Goal: Task Accomplishment & Management: Use online tool/utility

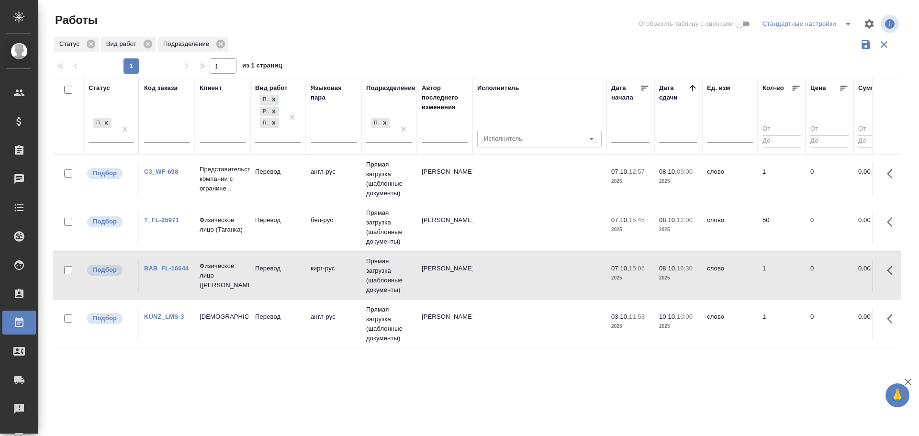
click at [215, 236] on td "Физическое лицо (Таганка)" at bounding box center [223, 228] width 56 height 34
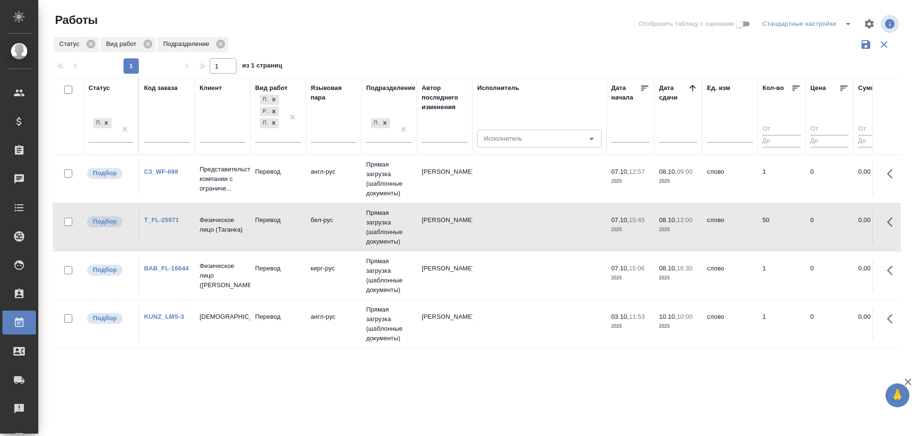
click at [215, 236] on td "Физическое лицо (Таганка)" at bounding box center [223, 228] width 56 height 34
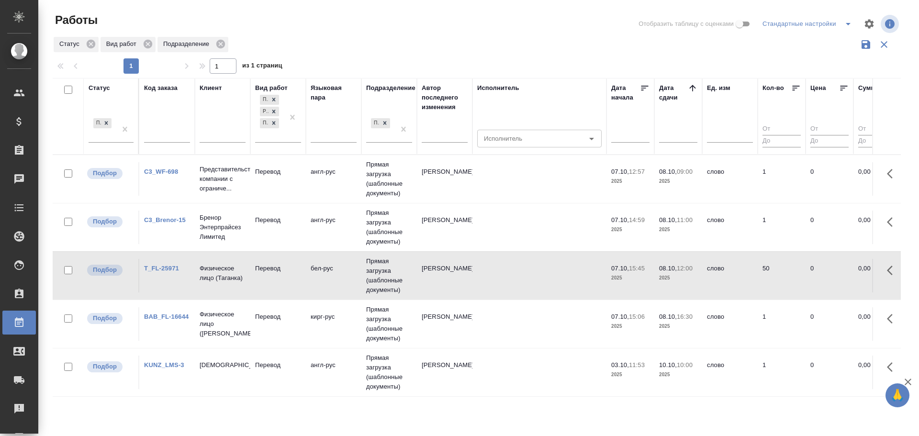
click at [339, 227] on td "англ-рус" at bounding box center [334, 228] width 56 height 34
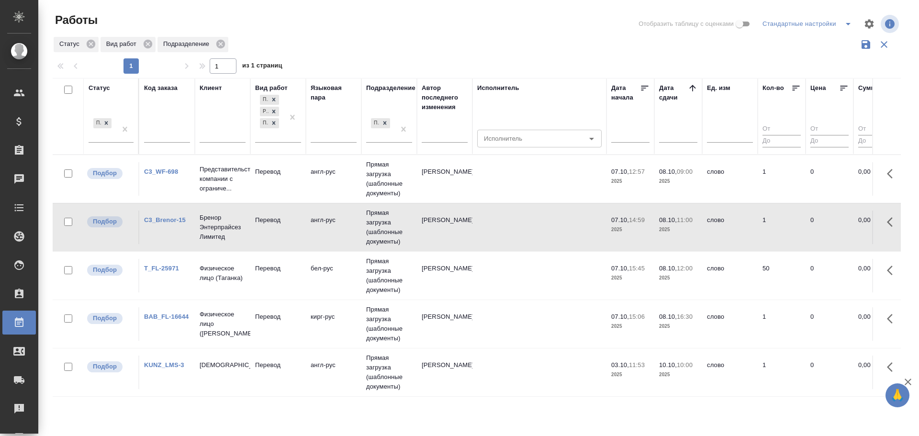
click at [339, 227] on td "англ-рус" at bounding box center [334, 228] width 56 height 34
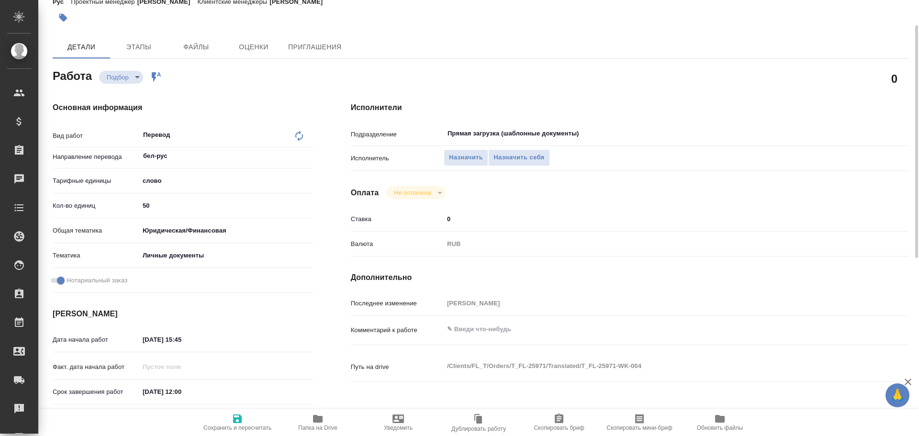
scroll to position [381, 0]
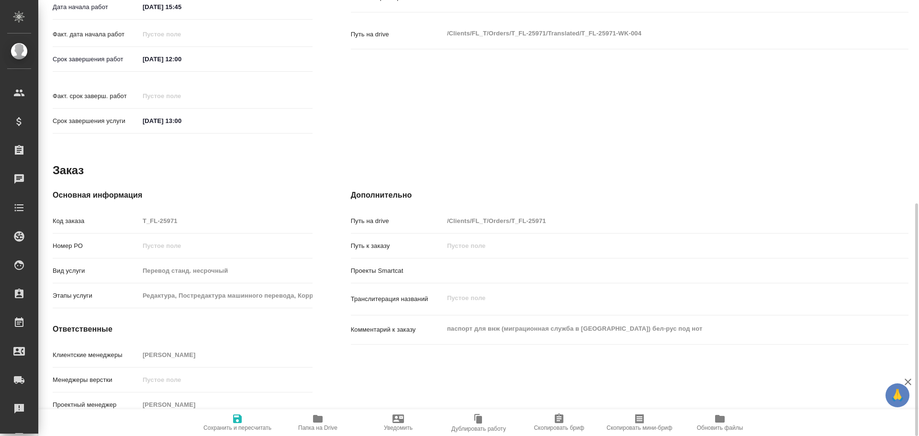
type textarea "x"
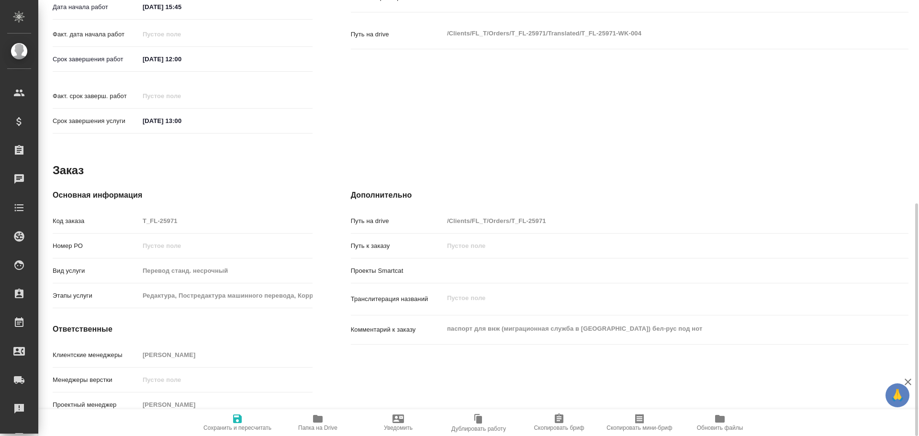
type textarea "x"
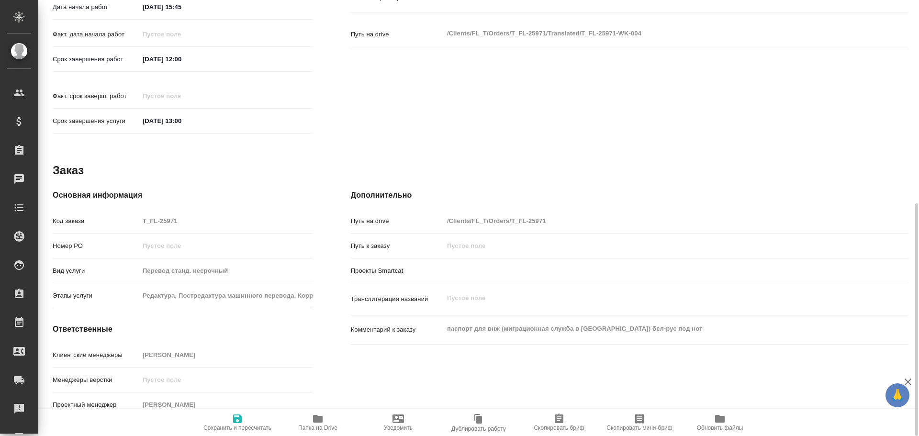
type textarea "x"
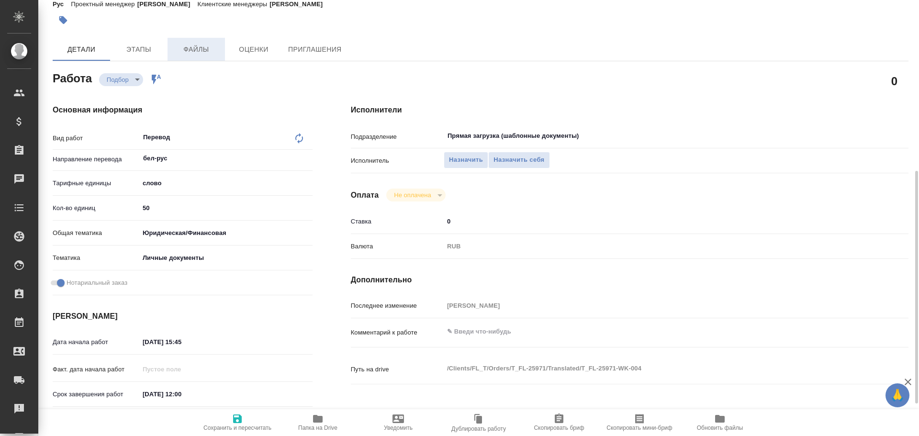
scroll to position [0, 0]
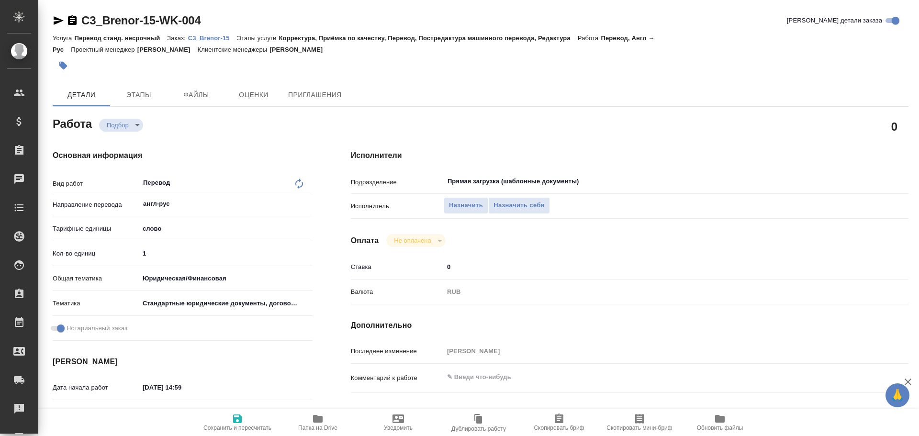
type textarea "x"
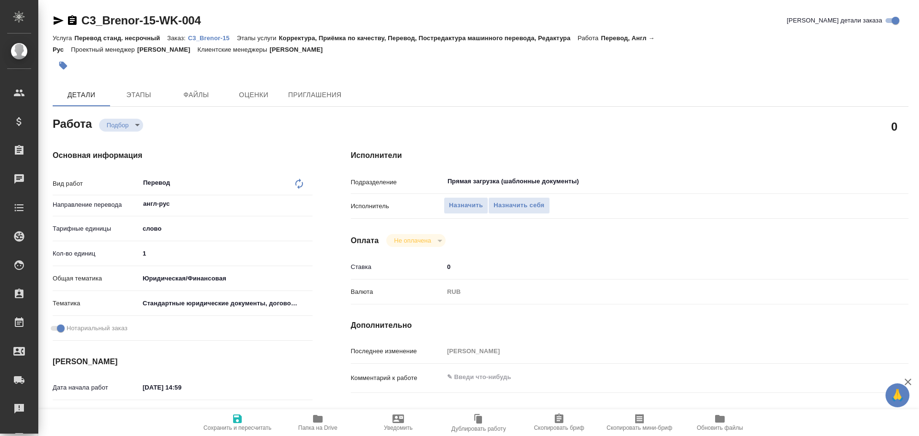
type textarea "x"
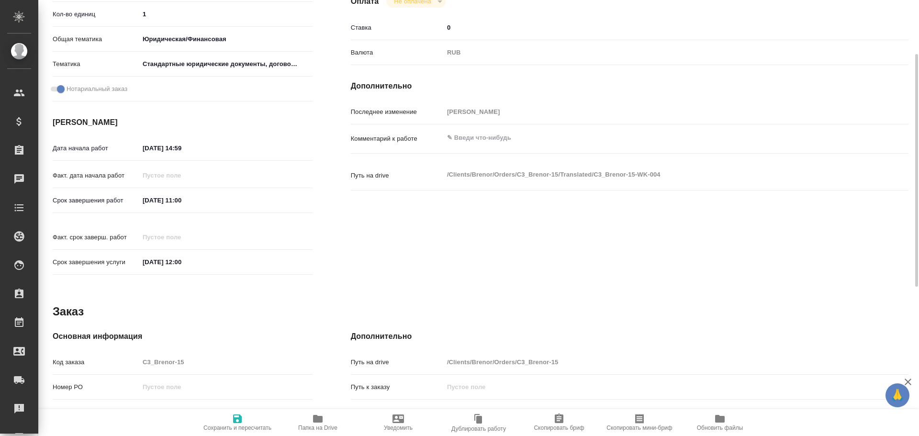
scroll to position [381, 0]
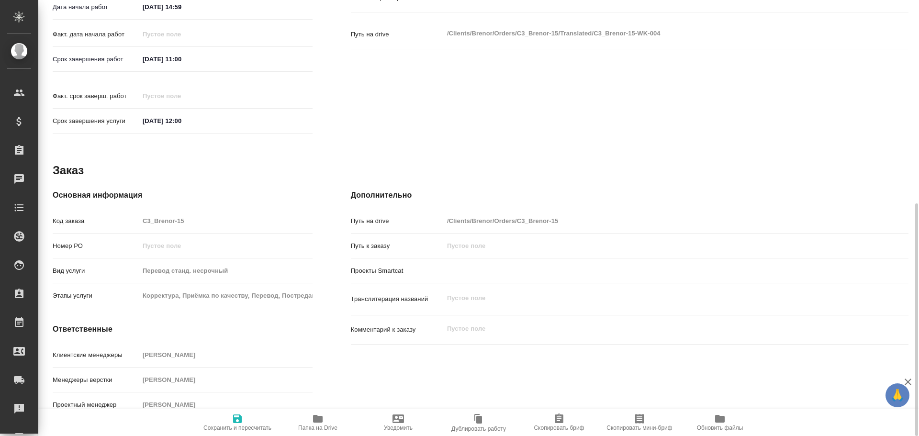
type textarea "x"
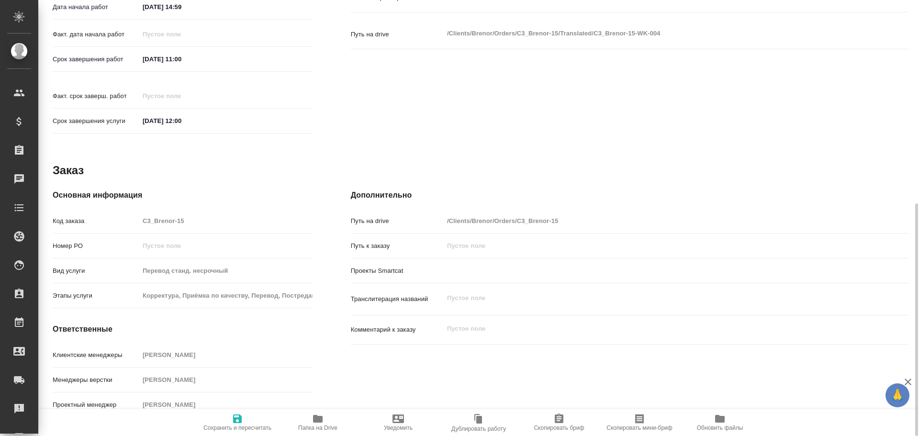
type textarea "x"
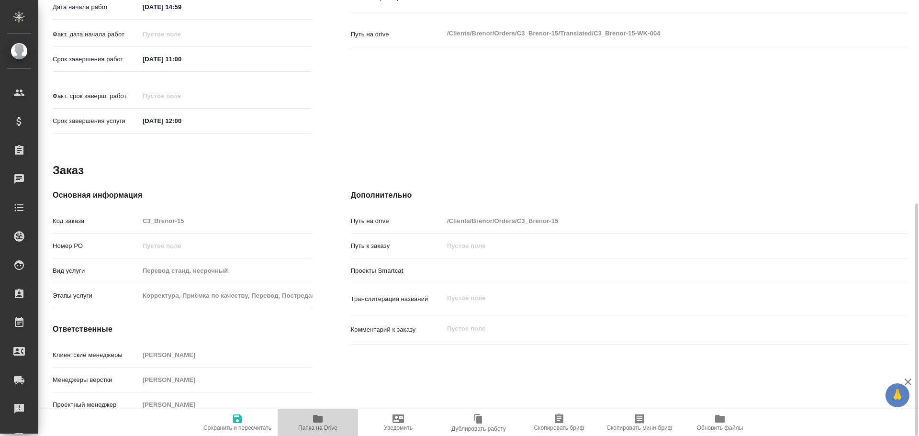
click at [320, 417] on icon "button" at bounding box center [318, 419] width 10 height 8
type textarea "x"
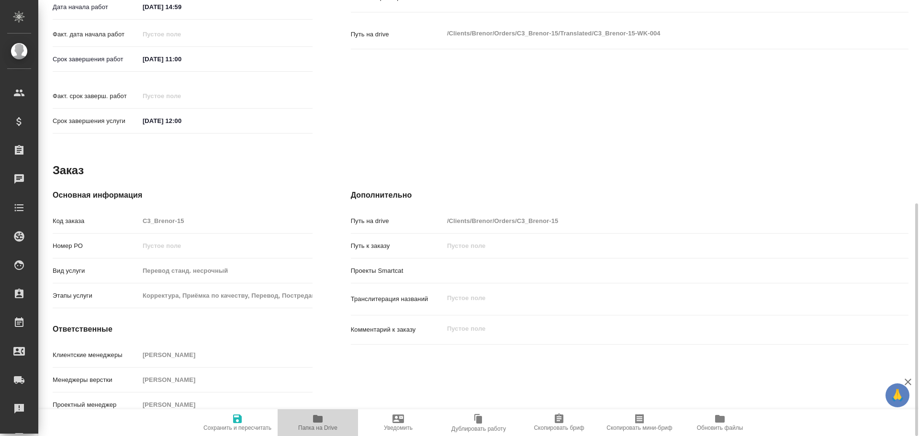
type textarea "x"
